Goal: Task Accomplishment & Management: Use online tool/utility

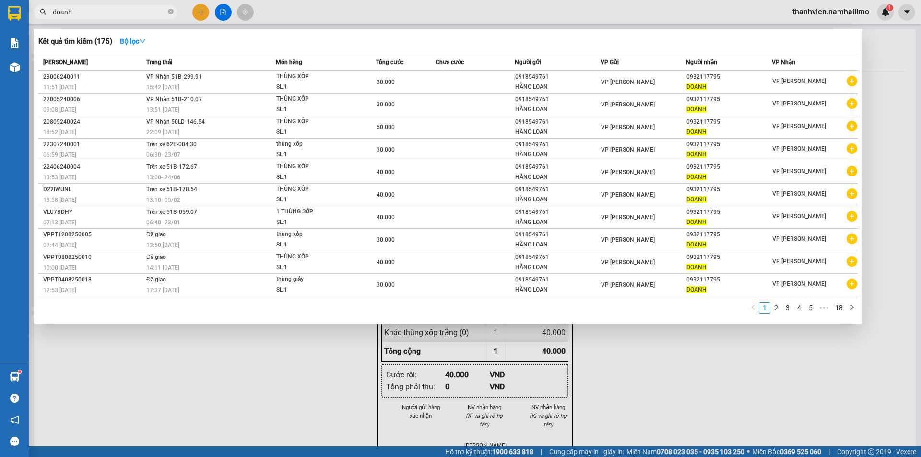
click at [117, 17] on input "doanh" at bounding box center [109, 12] width 113 height 11
type input "d"
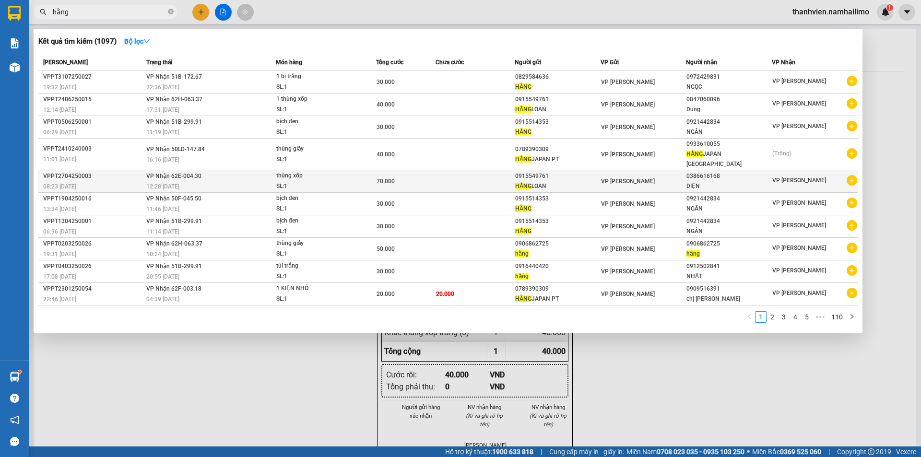
type input "hằng"
click at [854, 176] on icon "plus-circle" at bounding box center [852, 180] width 11 height 11
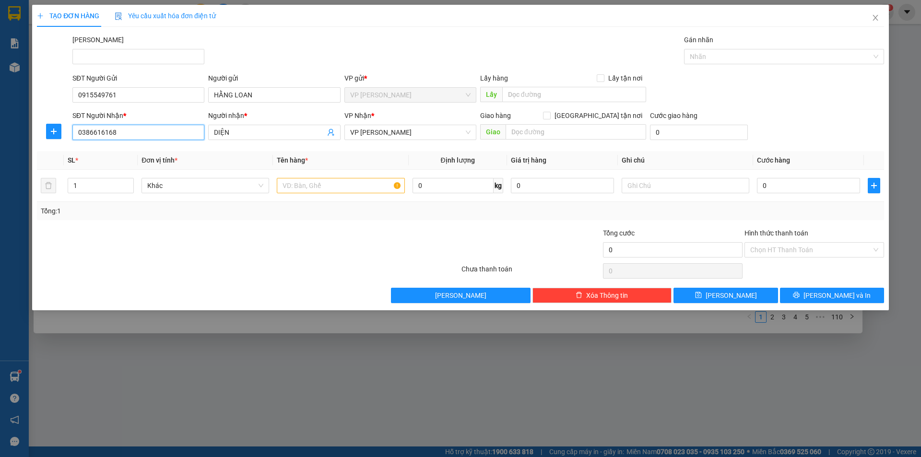
click at [125, 133] on input "0386616168" at bounding box center [138, 132] width 132 height 15
type input "0"
type input "0937200526"
click at [239, 131] on input "DIỆN" at bounding box center [269, 132] width 111 height 11
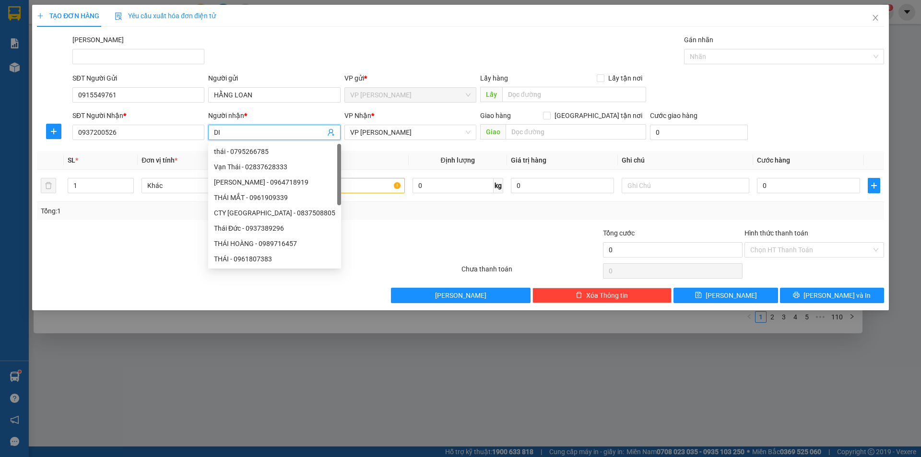
type input "D"
type input "l"
type input "LUÂN"
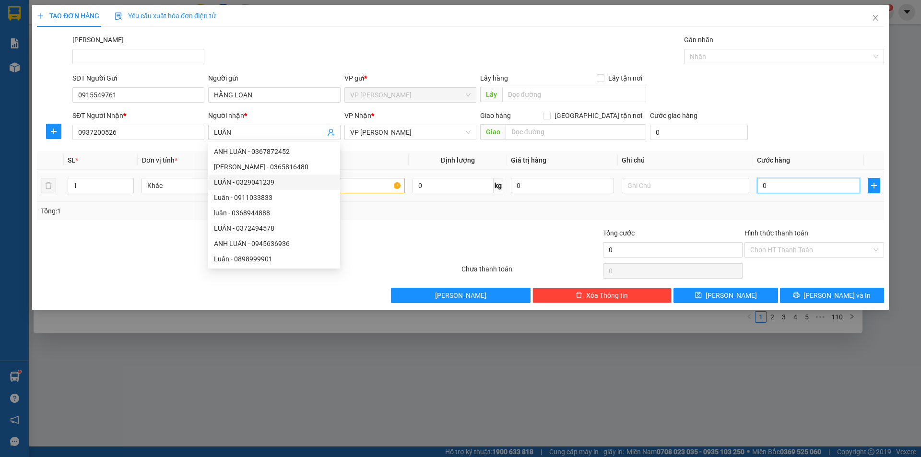
click at [781, 190] on input "0" at bounding box center [808, 185] width 103 height 15
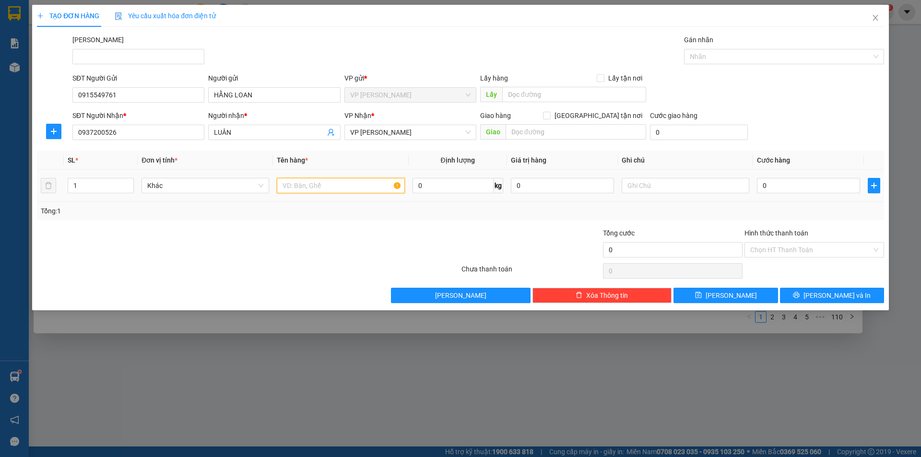
click at [351, 188] on input "text" at bounding box center [341, 185] width 128 height 15
type input "THÙNG XỐP TRẮNG"
click at [775, 190] on input "0" at bounding box center [808, 185] width 103 height 15
type input "3"
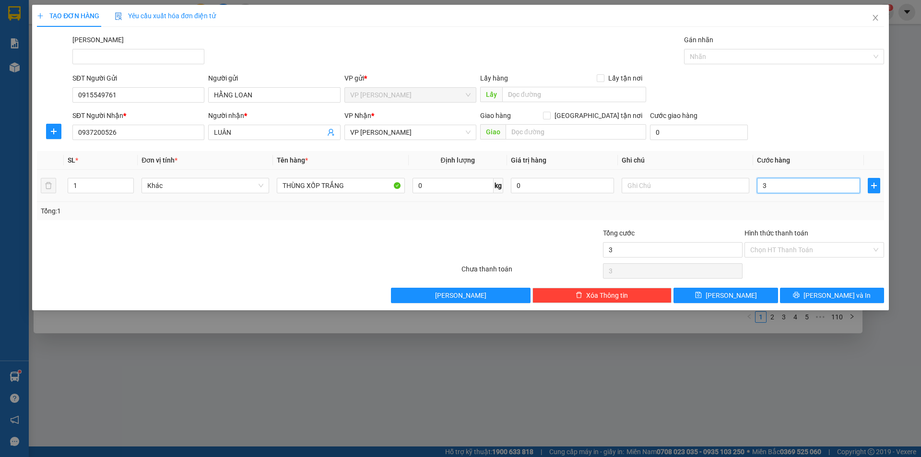
type input "3"
type input "30"
type input "30.000"
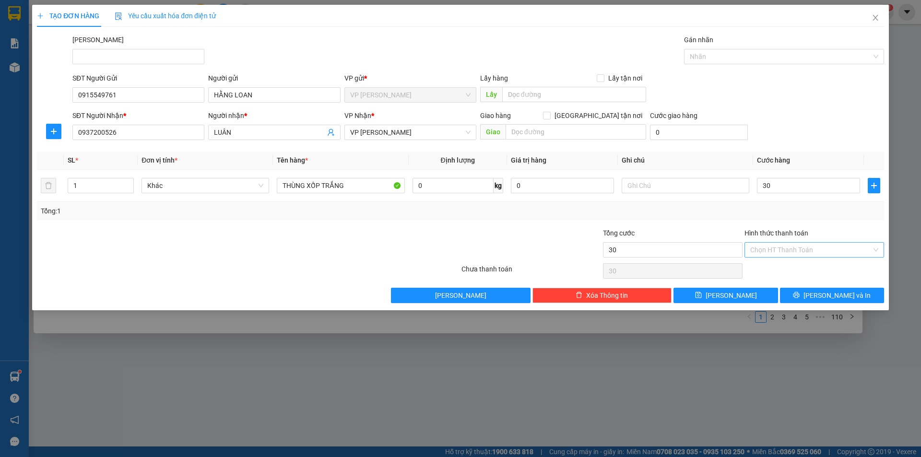
type input "30.000"
drag, startPoint x: 778, startPoint y: 249, endPoint x: 770, endPoint y: 249, distance: 8.2
click at [778, 248] on input "Hình thức thanh toán" at bounding box center [810, 250] width 121 height 14
click at [773, 268] on div "Tại văn phòng" at bounding box center [814, 269] width 128 height 11
type input "0"
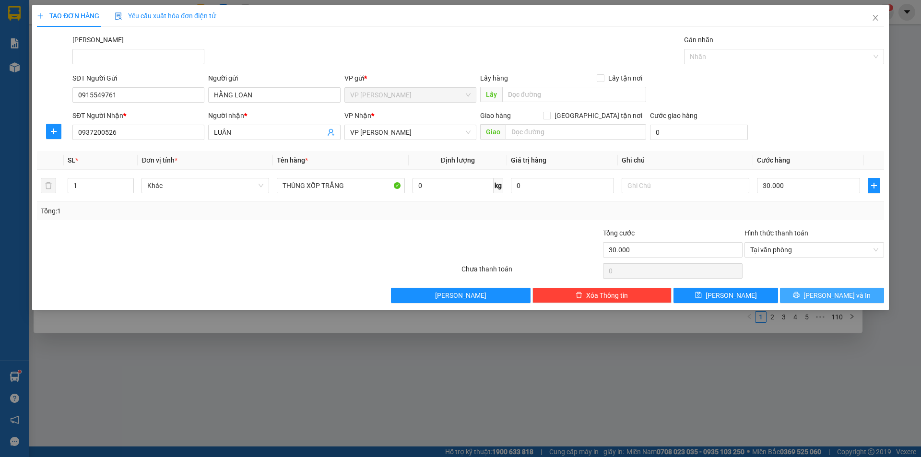
click at [823, 298] on button "[PERSON_NAME] và In" at bounding box center [832, 295] width 104 height 15
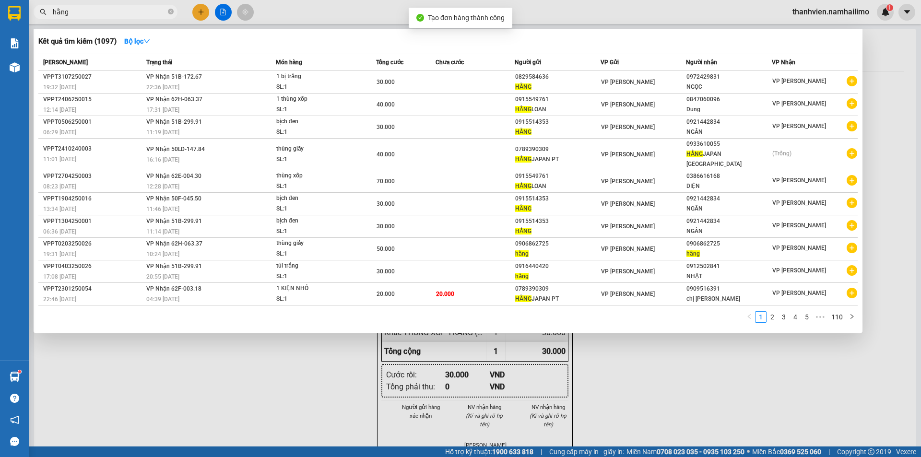
click at [664, 376] on div at bounding box center [460, 228] width 921 height 457
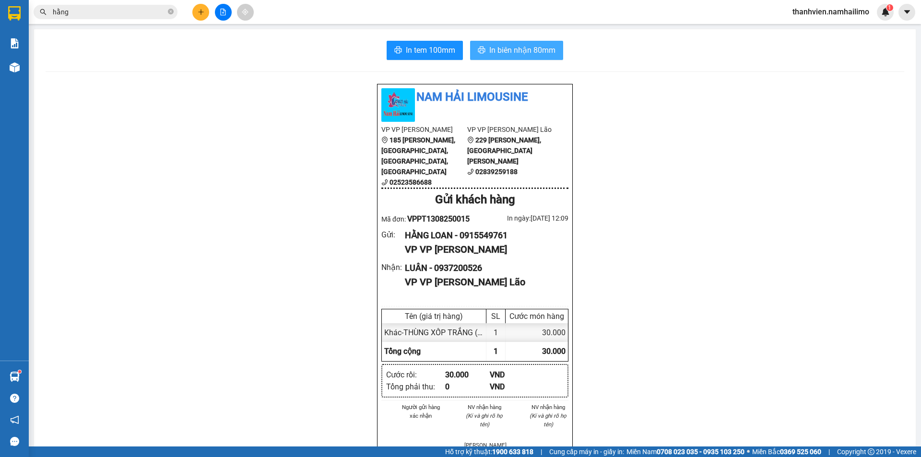
click at [526, 47] on span "In biên nhận 80mm" at bounding box center [522, 50] width 66 height 12
click at [434, 49] on span "In tem 100mm" at bounding box center [430, 50] width 49 height 12
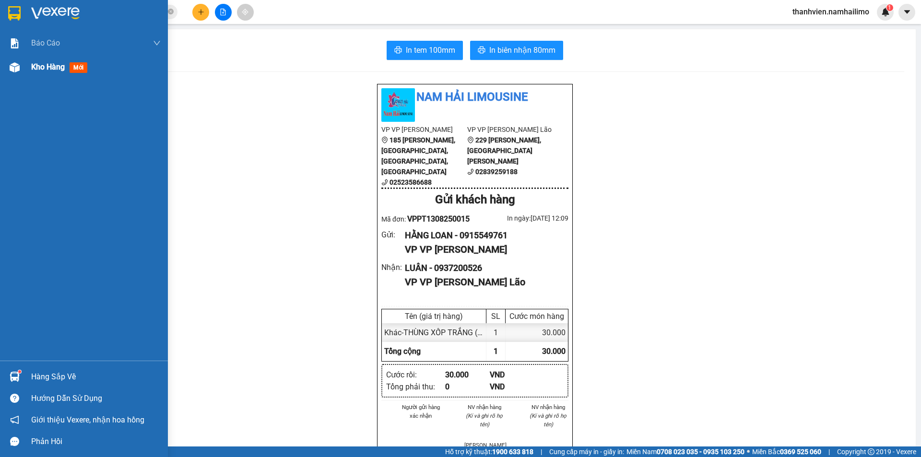
click at [74, 67] on span "mới" at bounding box center [79, 67] width 18 height 11
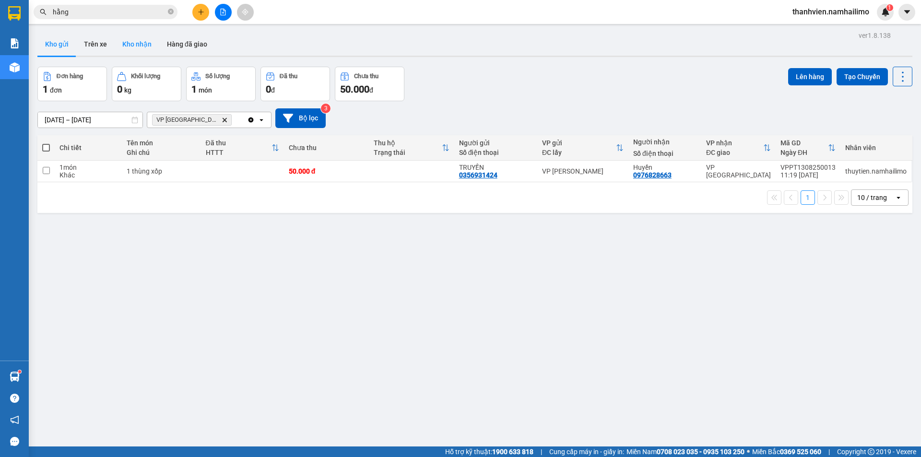
drag, startPoint x: 144, startPoint y: 41, endPoint x: 137, endPoint y: 40, distance: 6.7
click at [143, 40] on button "Kho nhận" at bounding box center [137, 44] width 45 height 23
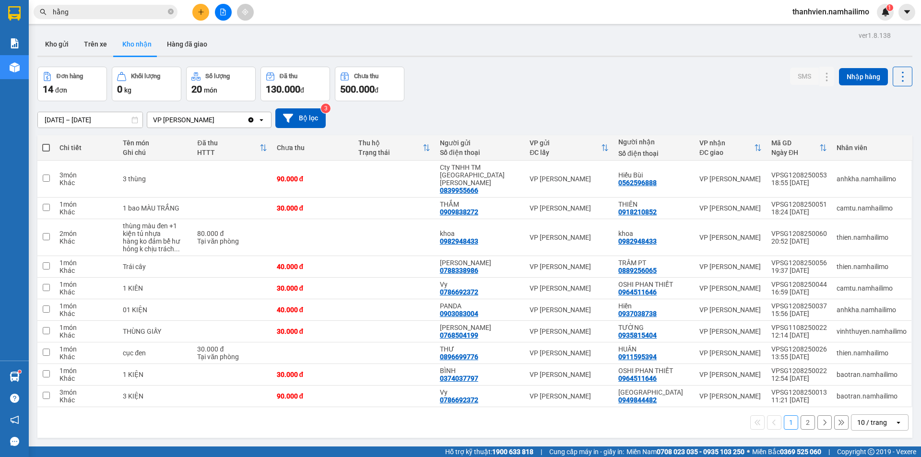
click at [802, 416] on button "2" at bounding box center [808, 422] width 14 height 14
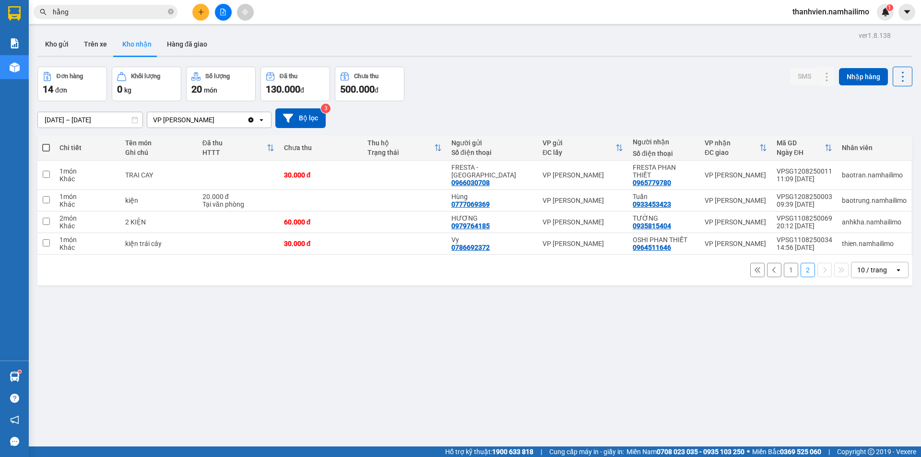
click at [784, 263] on button "1" at bounding box center [791, 270] width 14 height 14
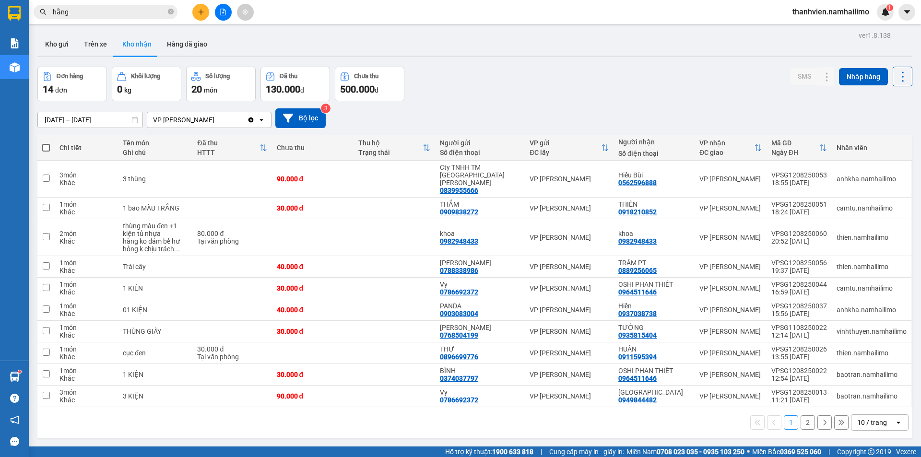
click at [145, 45] on button "Kho nhận" at bounding box center [137, 44] width 45 height 23
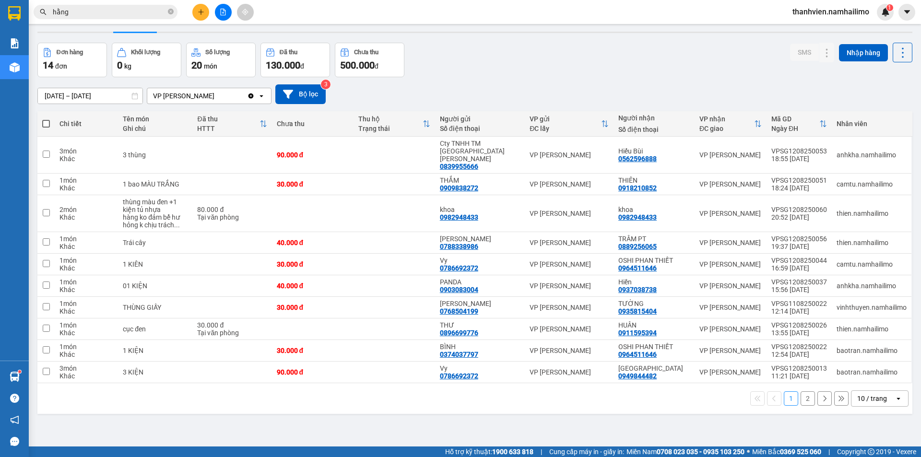
scroll to position [44, 0]
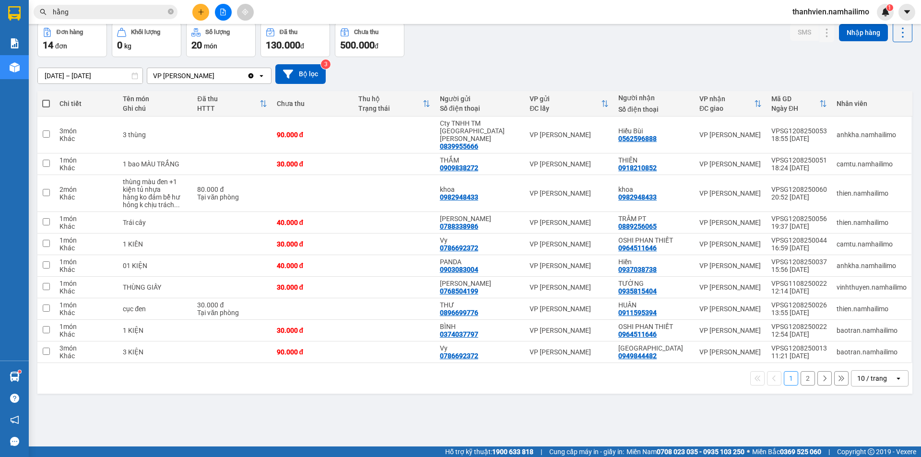
click at [801, 373] on button "2" at bounding box center [808, 378] width 14 height 14
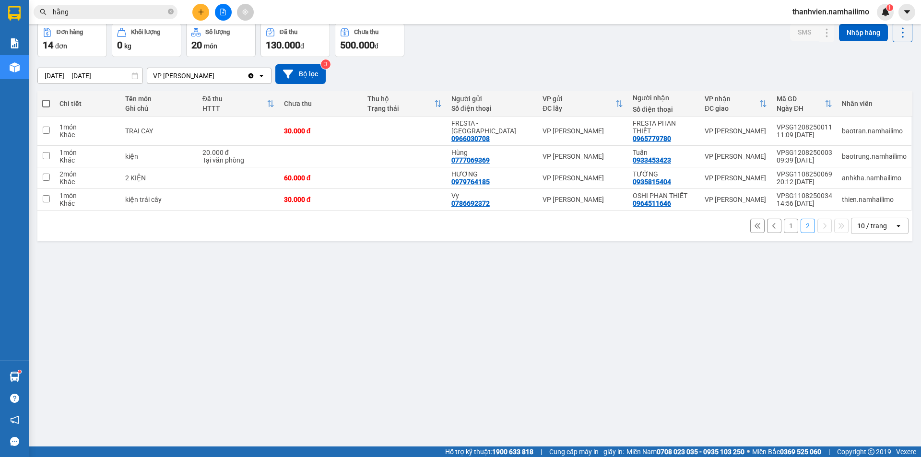
click at [786, 219] on button "1" at bounding box center [791, 226] width 14 height 14
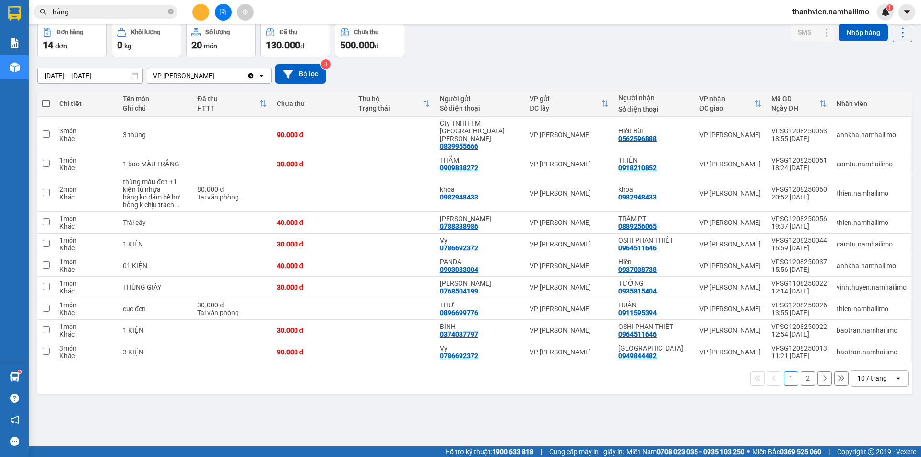
click at [801, 375] on button "2" at bounding box center [808, 378] width 14 height 14
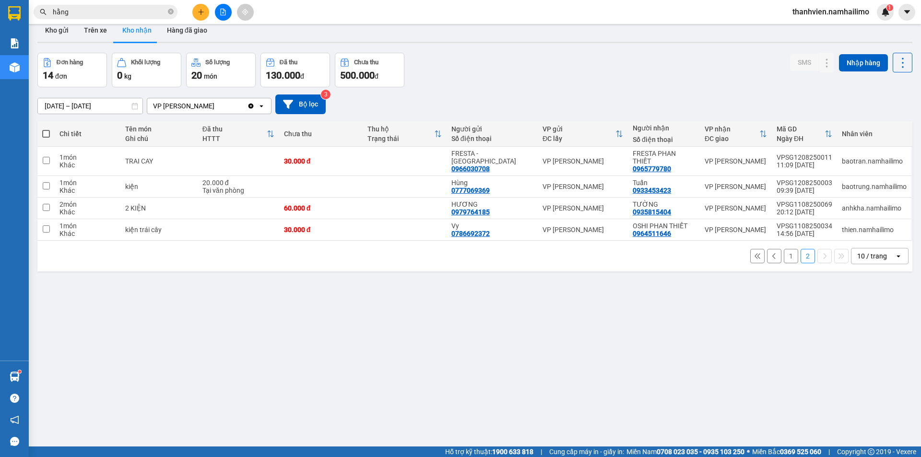
scroll to position [0, 0]
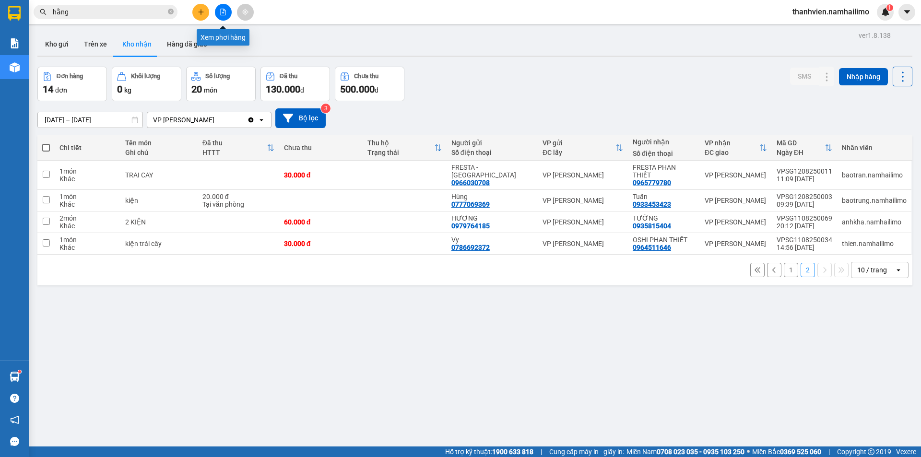
click at [224, 15] on icon "file-add" at bounding box center [223, 12] width 5 height 7
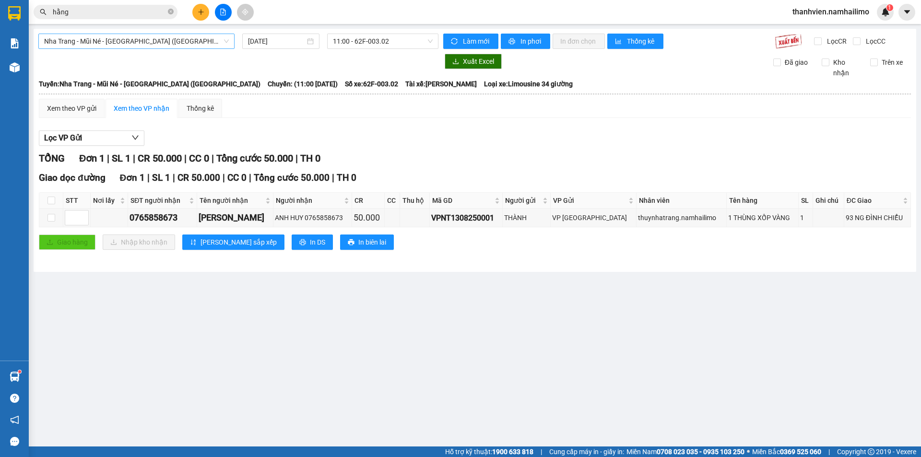
click at [200, 45] on span "Nha Trang - Mũi Né - [GEOGRAPHIC_DATA] ([GEOGRAPHIC_DATA])" at bounding box center [136, 41] width 185 height 14
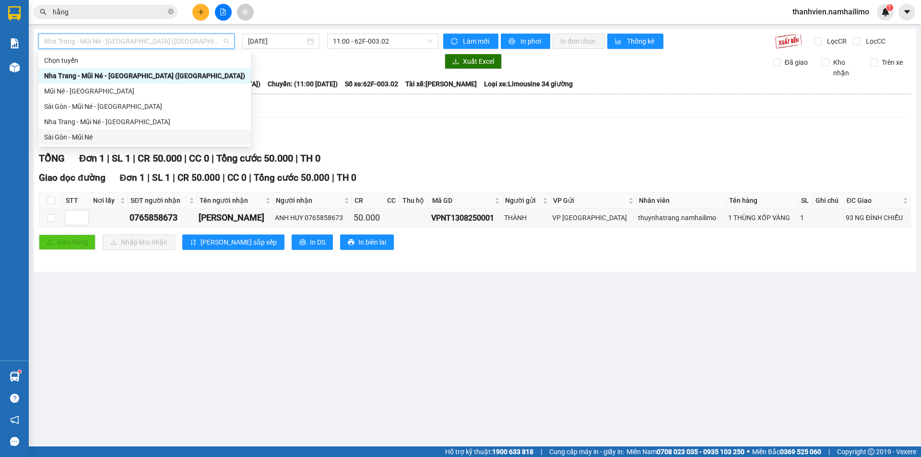
click at [87, 136] on div "Sài Gòn - Mũi Né" at bounding box center [144, 137] width 201 height 11
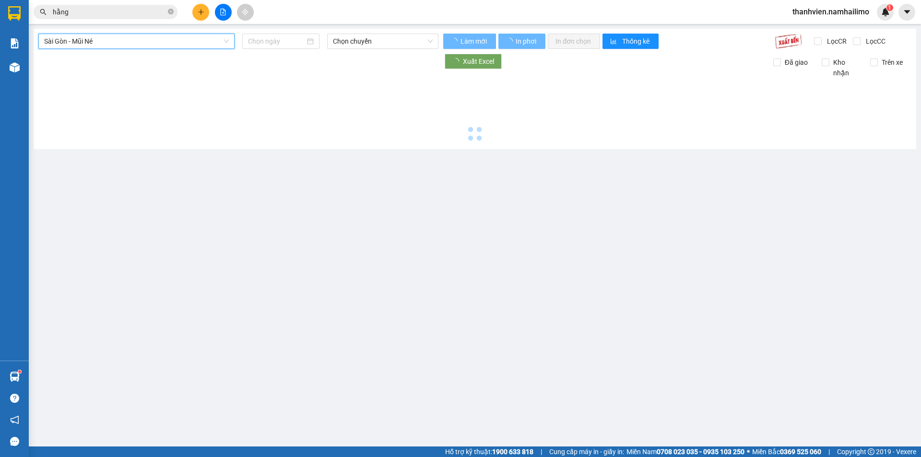
type input "[DATE]"
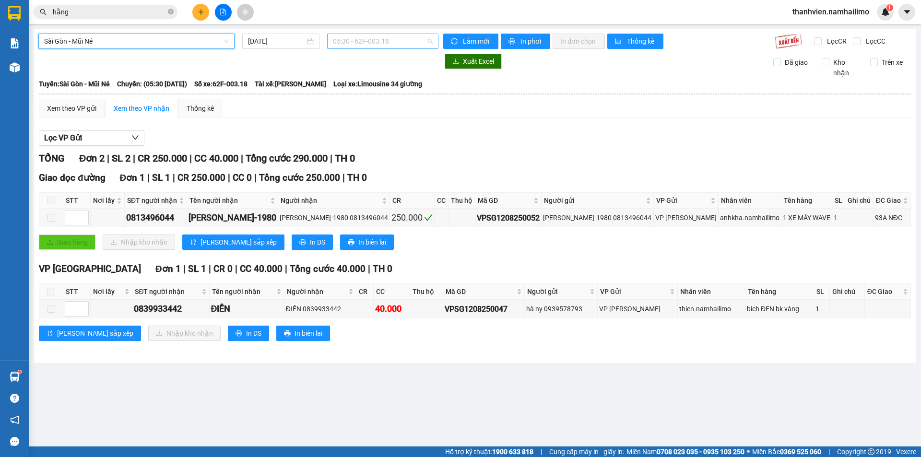
click at [425, 38] on span "05:30 - 62F-003.18" at bounding box center [383, 41] width 100 height 14
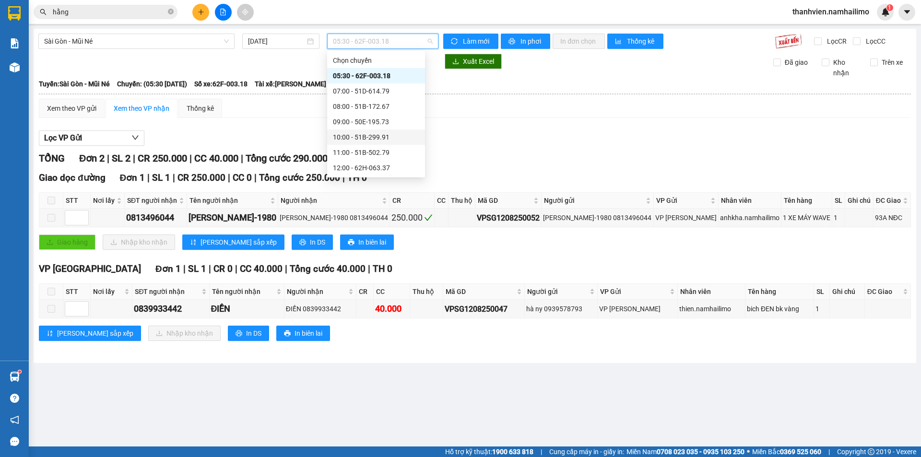
click at [364, 136] on div "10:00 - 51B-299.91" at bounding box center [376, 137] width 86 height 11
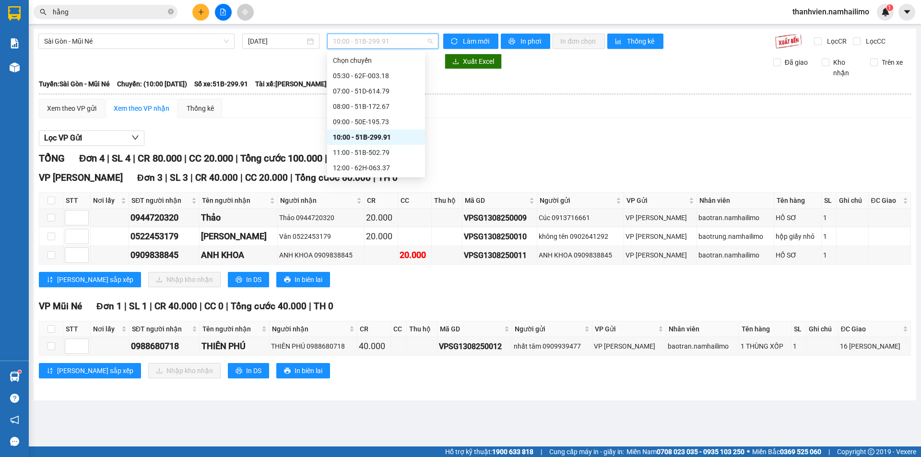
click at [400, 40] on span "10:00 - 51B-299.91" at bounding box center [383, 41] width 100 height 14
click at [375, 118] on div "09:00 - 50E-195.73" at bounding box center [376, 122] width 86 height 11
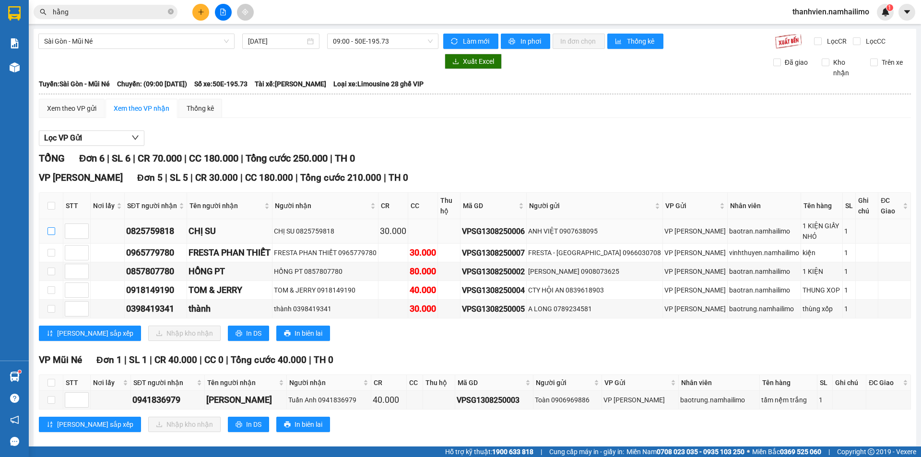
click at [54, 227] on input "checkbox" at bounding box center [51, 231] width 8 height 8
checkbox input "true"
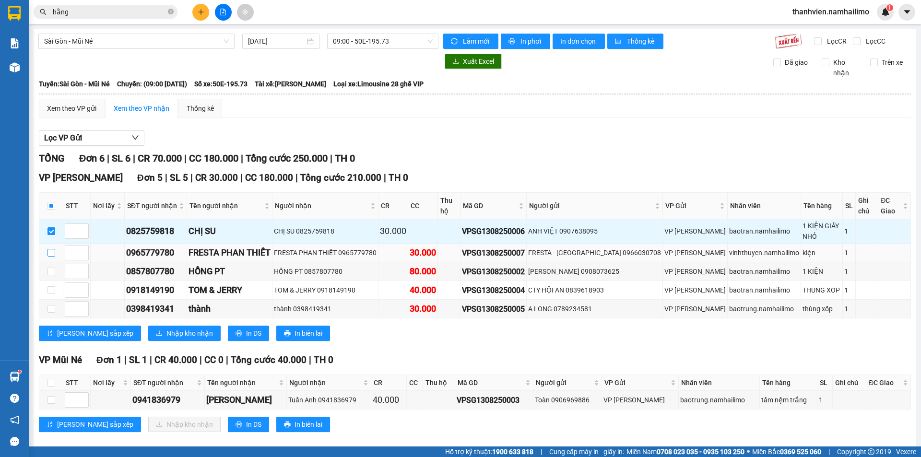
click at [52, 249] on input "checkbox" at bounding box center [51, 253] width 8 height 8
checkbox input "true"
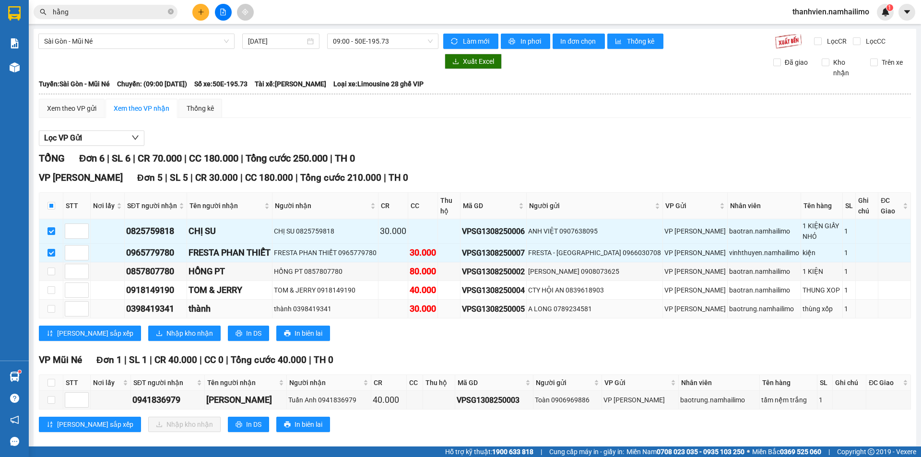
click at [55, 300] on td at bounding box center [51, 309] width 24 height 19
click at [53, 305] on input "checkbox" at bounding box center [51, 309] width 8 height 8
checkbox input "true"
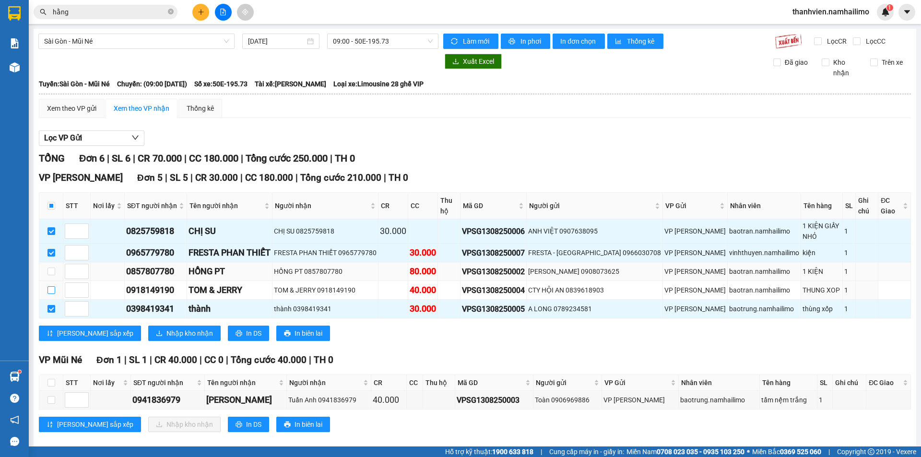
drag, startPoint x: 52, startPoint y: 274, endPoint x: 55, endPoint y: 264, distance: 10.0
click at [53, 286] on input "checkbox" at bounding box center [51, 290] width 8 height 8
checkbox input "true"
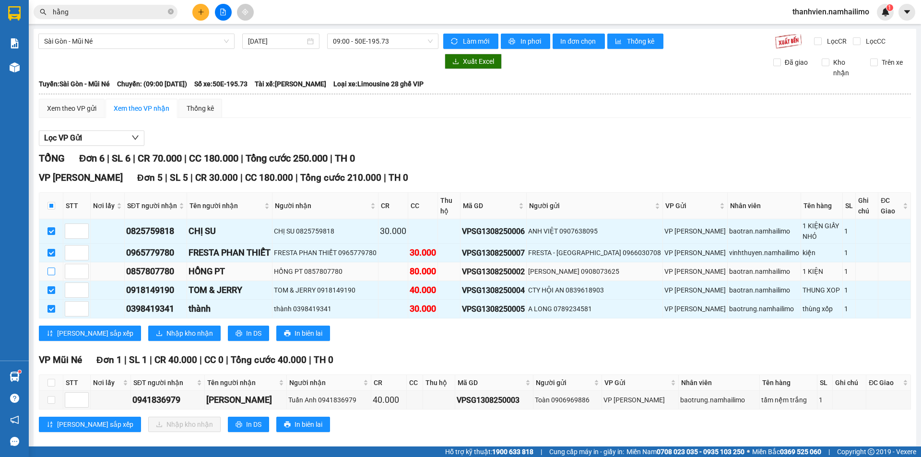
click at [52, 268] on input "checkbox" at bounding box center [51, 272] width 8 height 8
checkbox input "true"
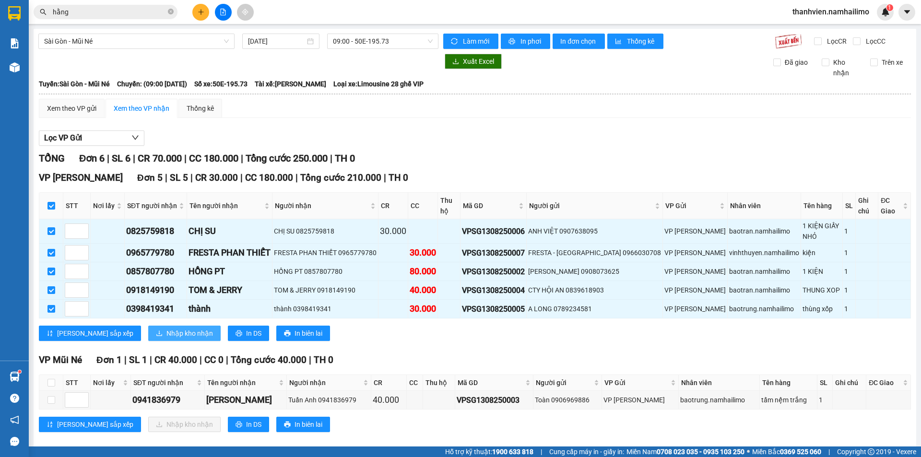
click at [172, 326] on button "Nhập kho nhận" at bounding box center [184, 333] width 72 height 15
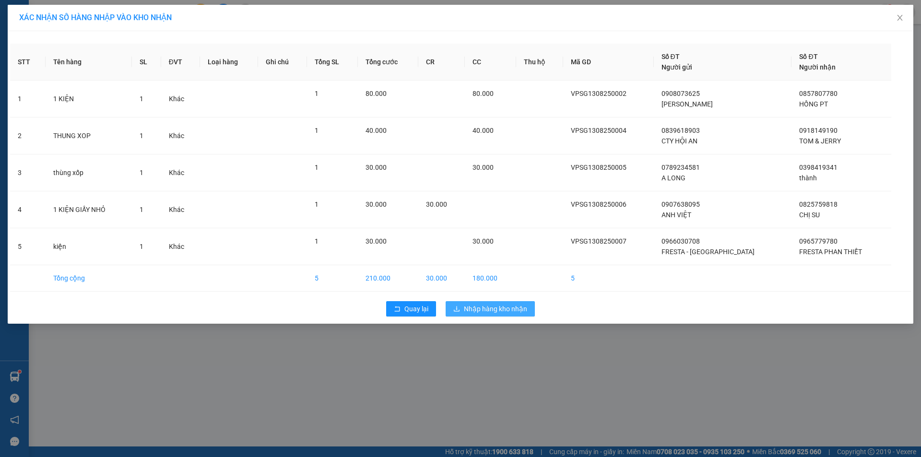
click at [477, 311] on span "Nhập hàng kho nhận" at bounding box center [495, 309] width 63 height 11
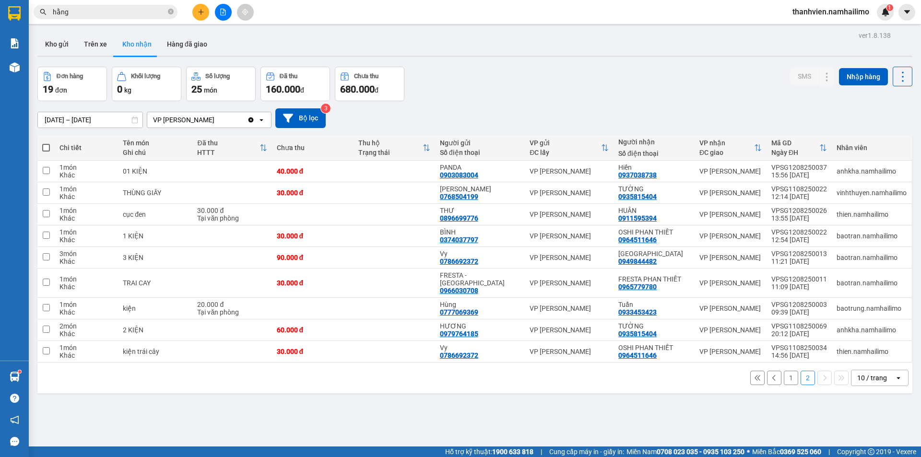
click at [784, 372] on button "1" at bounding box center [791, 378] width 14 height 14
